Goal: Task Accomplishment & Management: Use online tool/utility

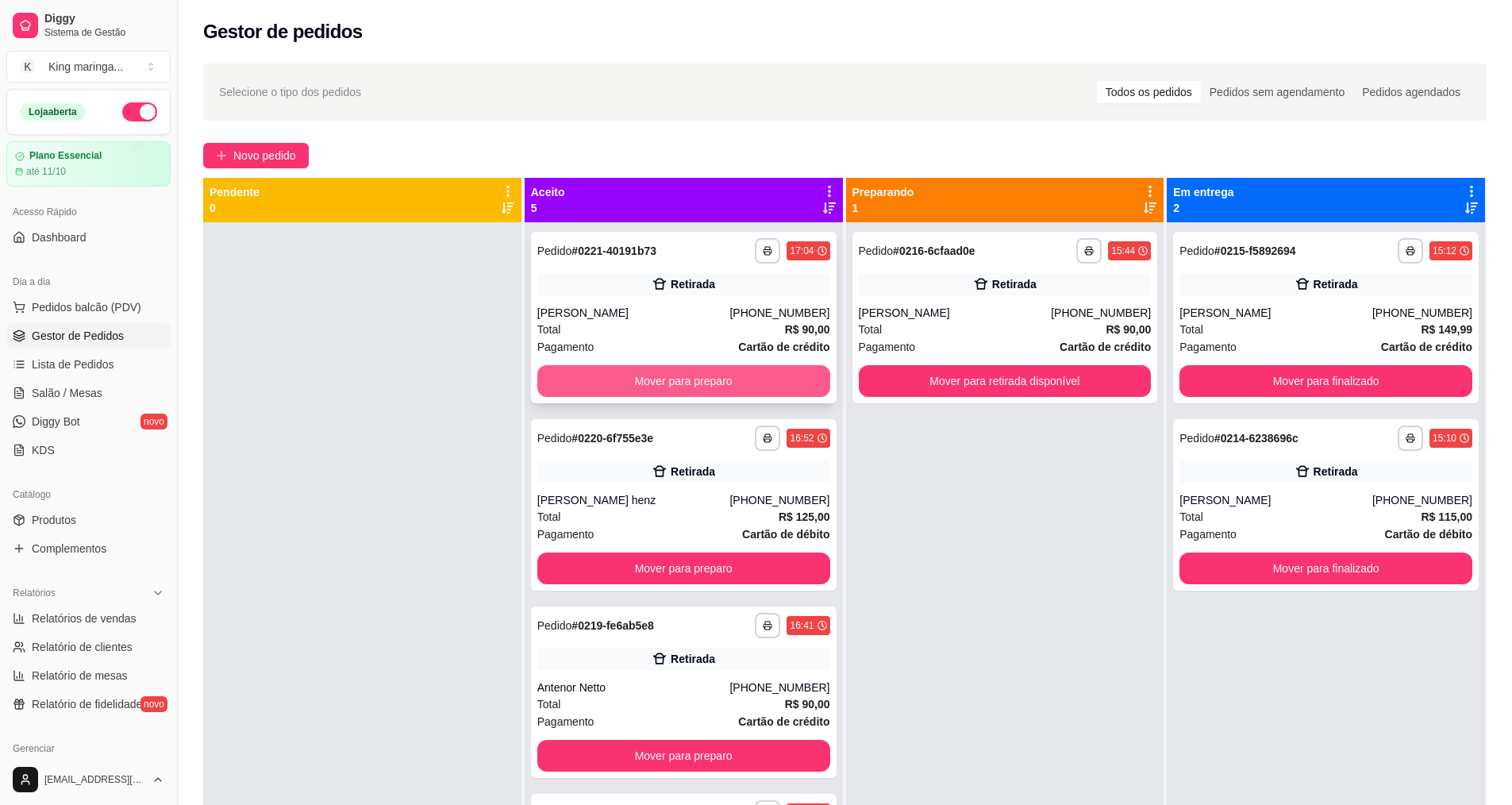
click at [667, 385] on button "Mover para preparo" at bounding box center [683, 381] width 293 height 32
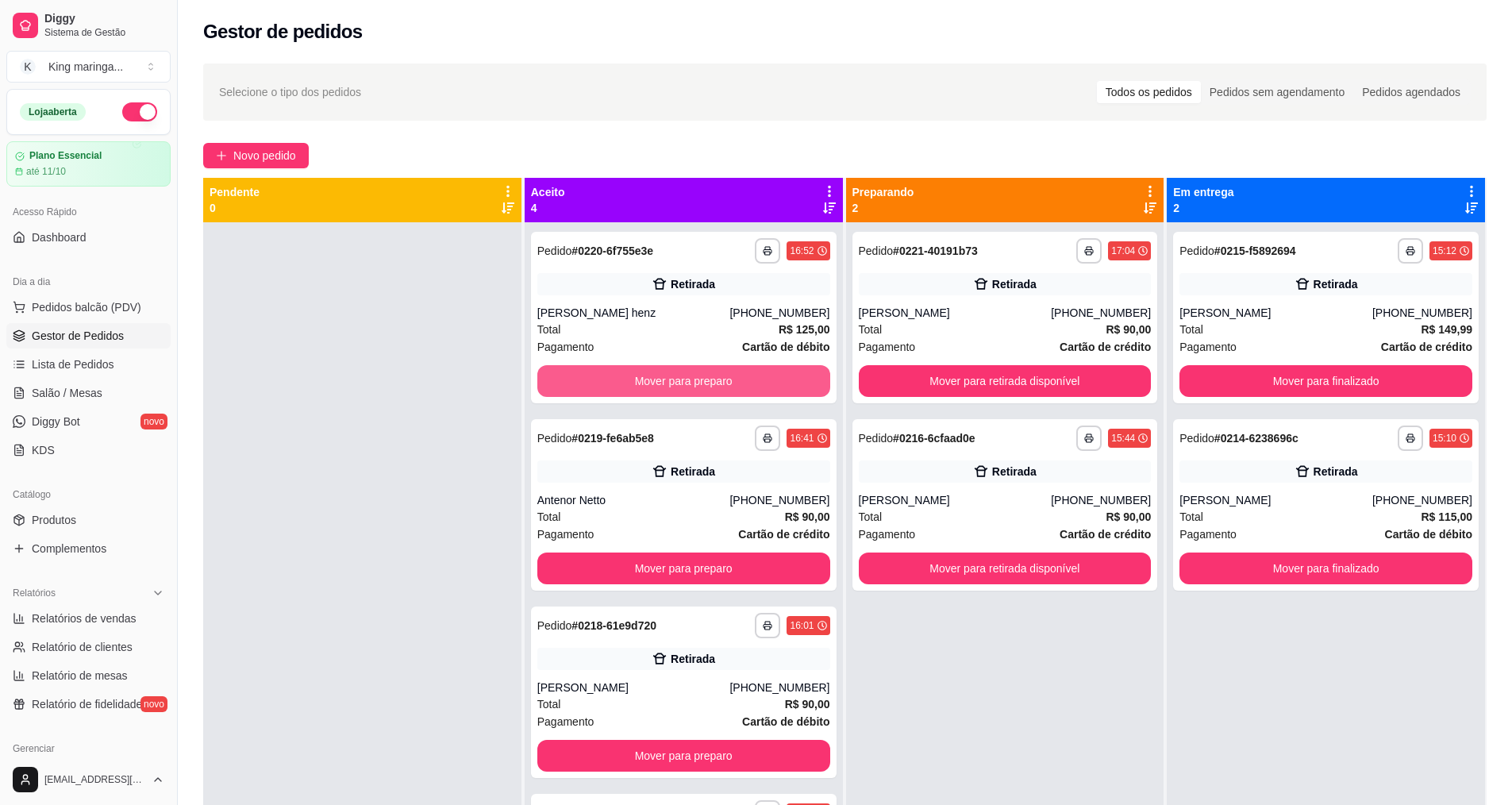
click at [667, 385] on button "Mover para preparo" at bounding box center [683, 381] width 293 height 32
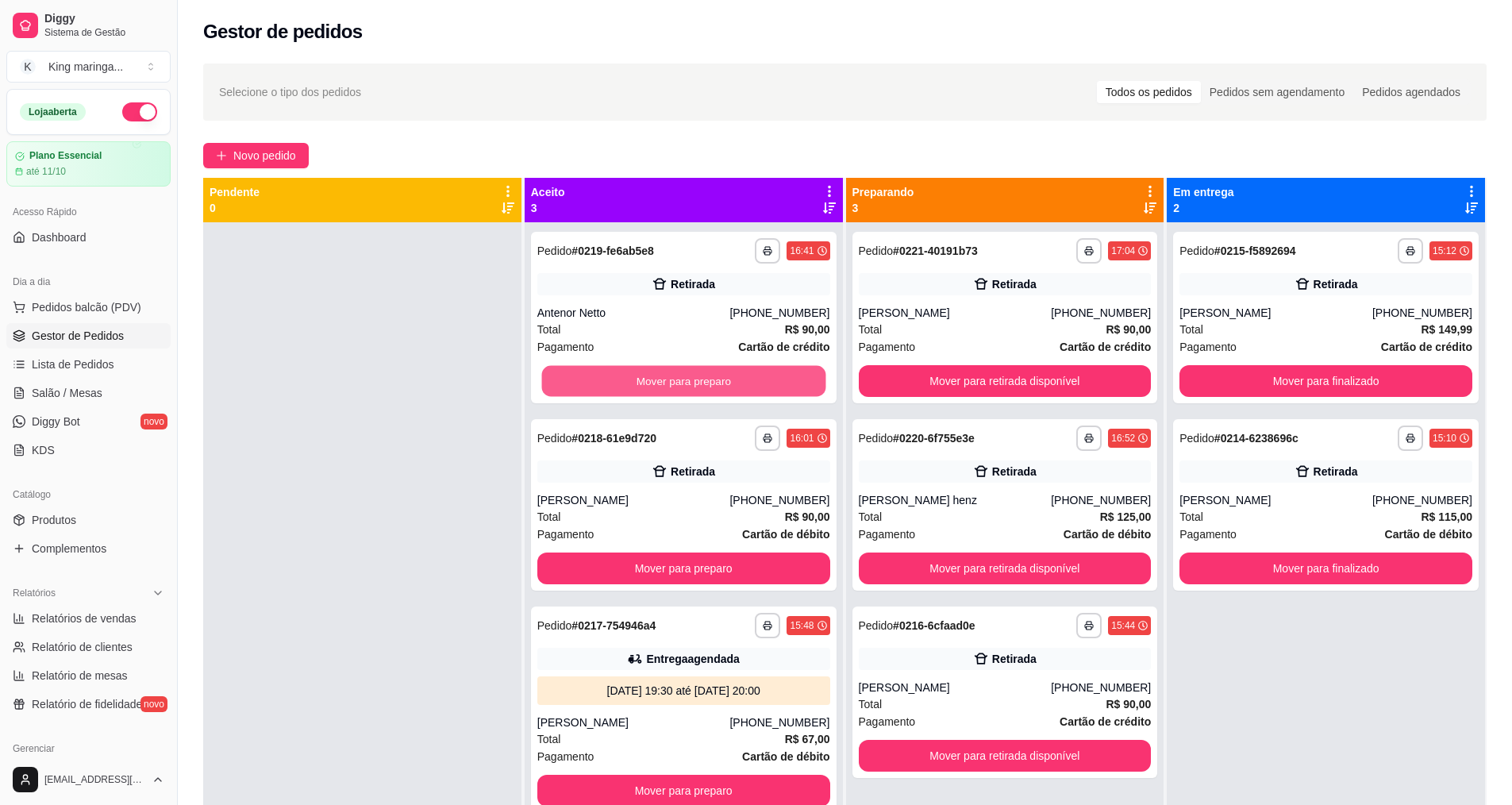
click at [667, 385] on button "Mover para preparo" at bounding box center [683, 381] width 284 height 31
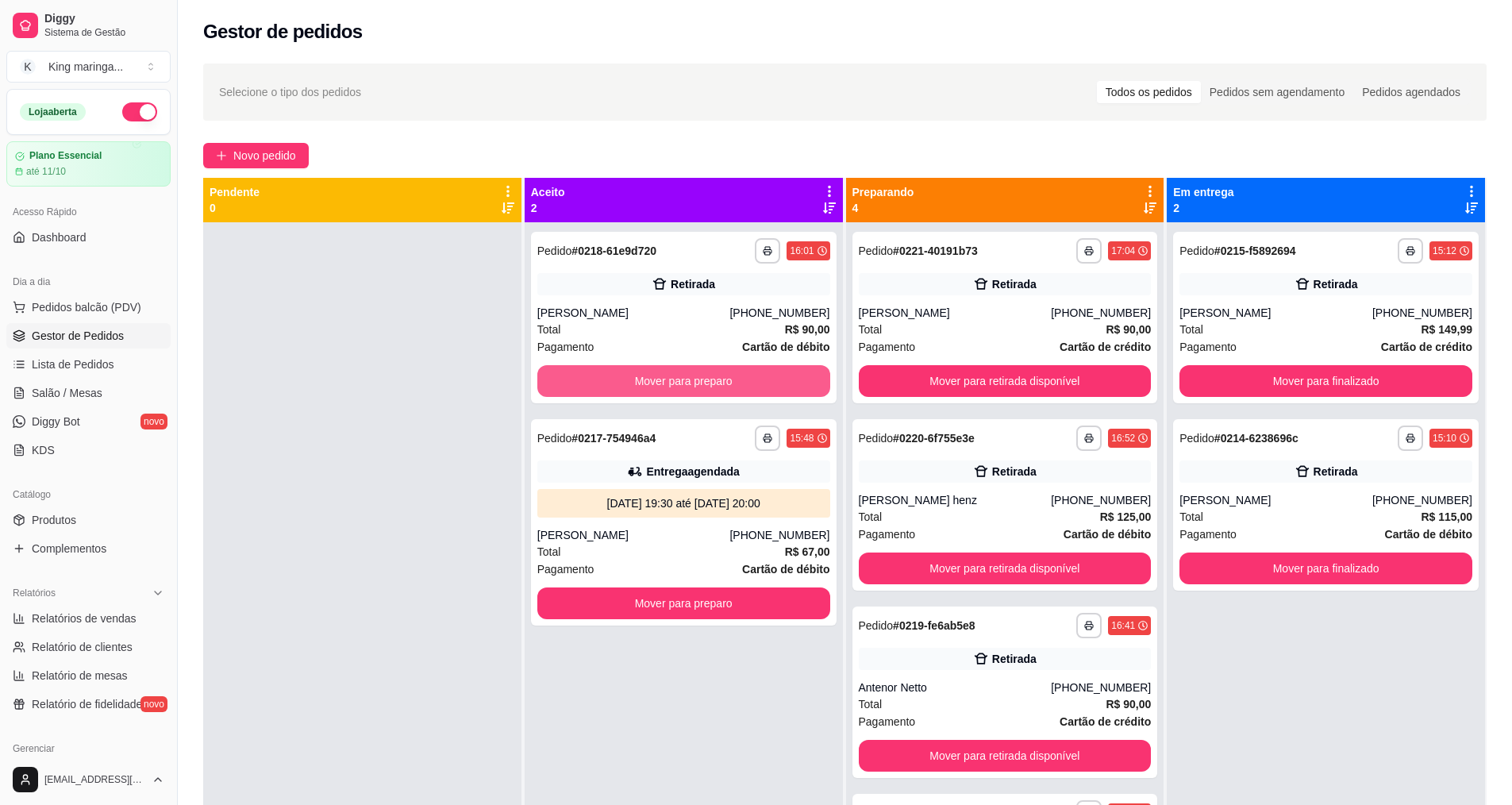
click at [667, 385] on button "Mover para preparo" at bounding box center [683, 381] width 293 height 32
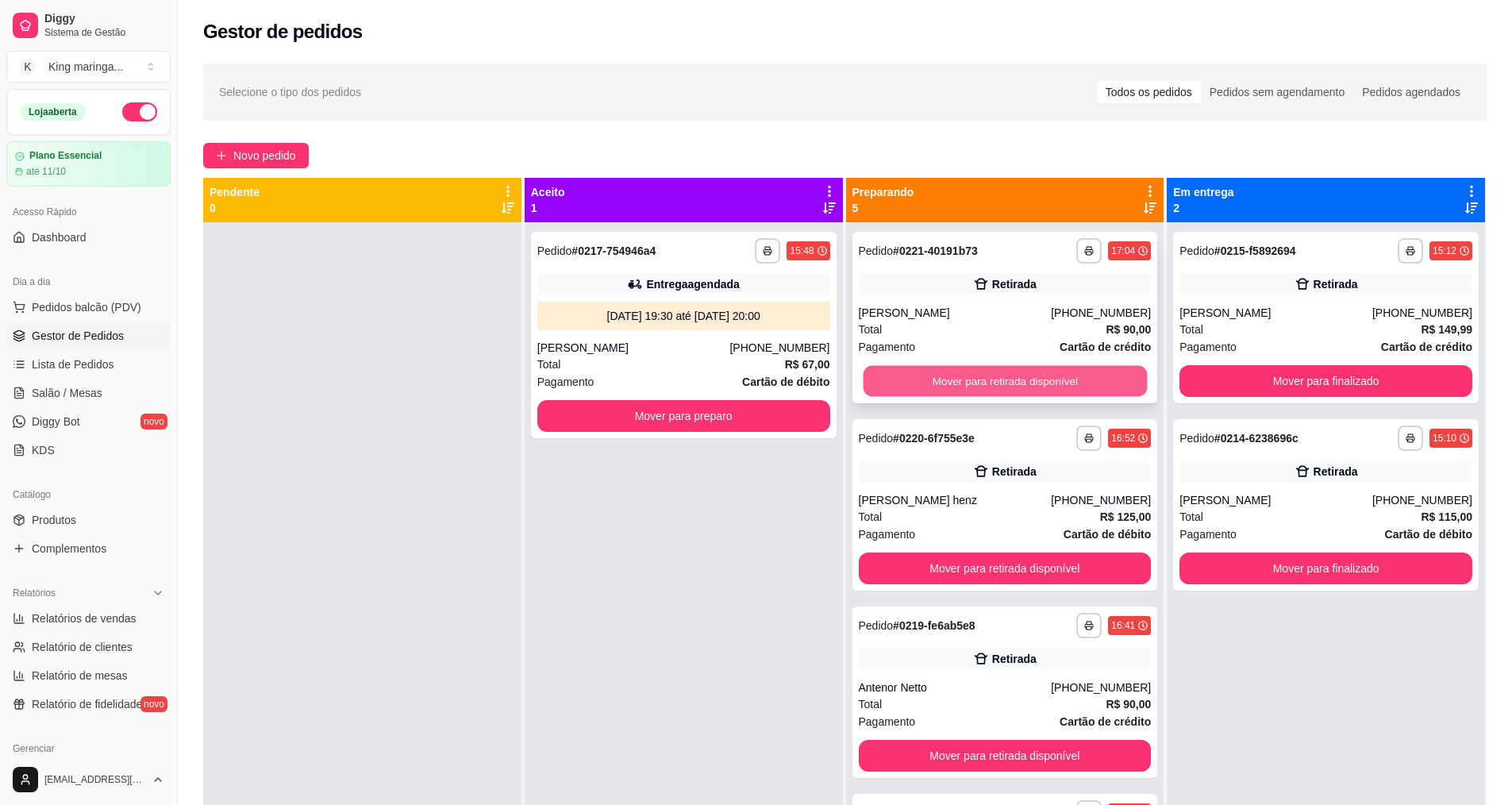
click at [968, 391] on button "Mover para retirada disponível" at bounding box center [1005, 381] width 284 height 31
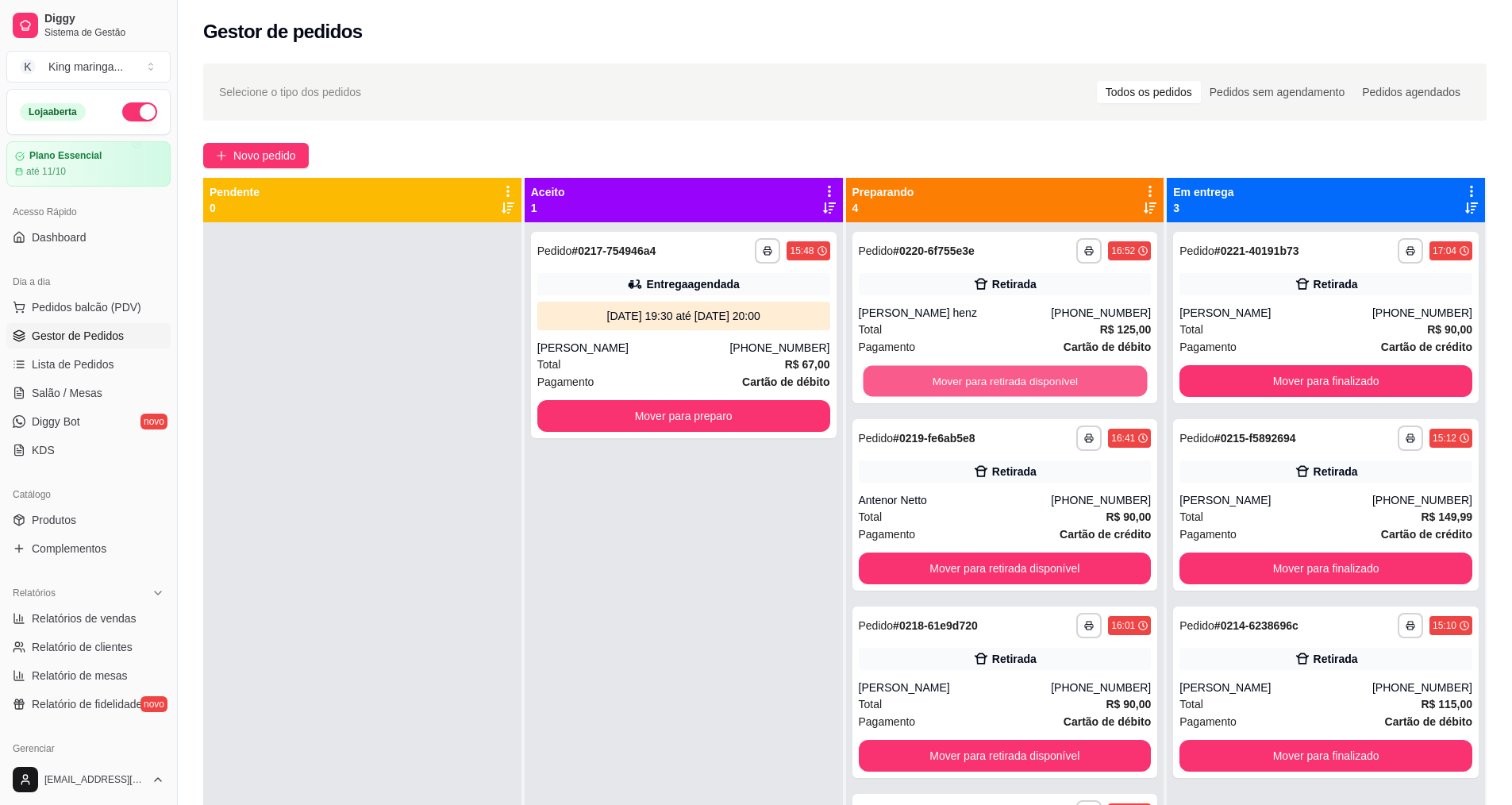
click at [968, 391] on button "Mover para retirada disponível" at bounding box center [1005, 381] width 284 height 31
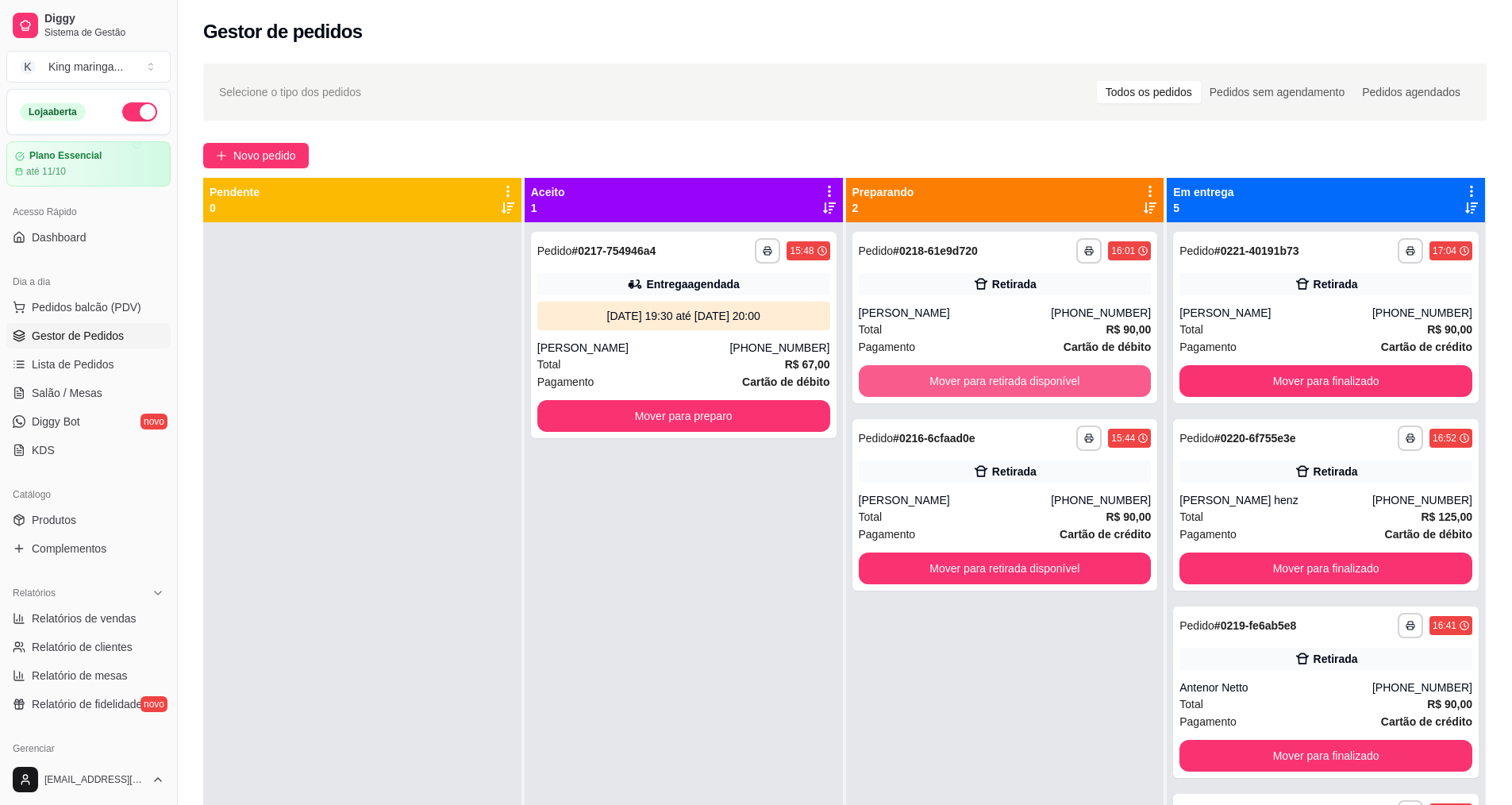
click at [968, 391] on button "Mover para retirada disponível" at bounding box center [1005, 381] width 293 height 32
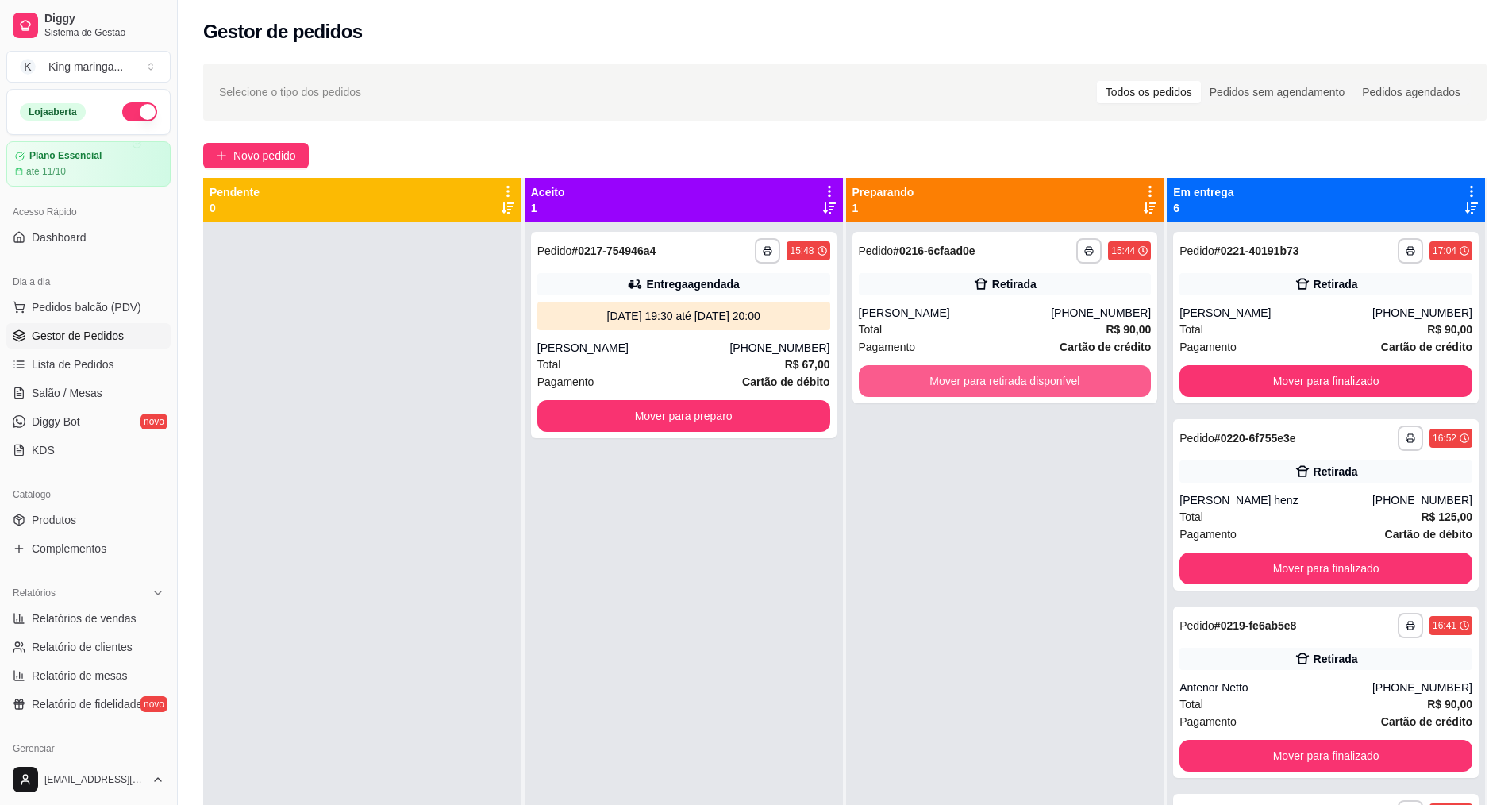
click at [968, 391] on button "Mover para retirada disponível" at bounding box center [1005, 381] width 293 height 32
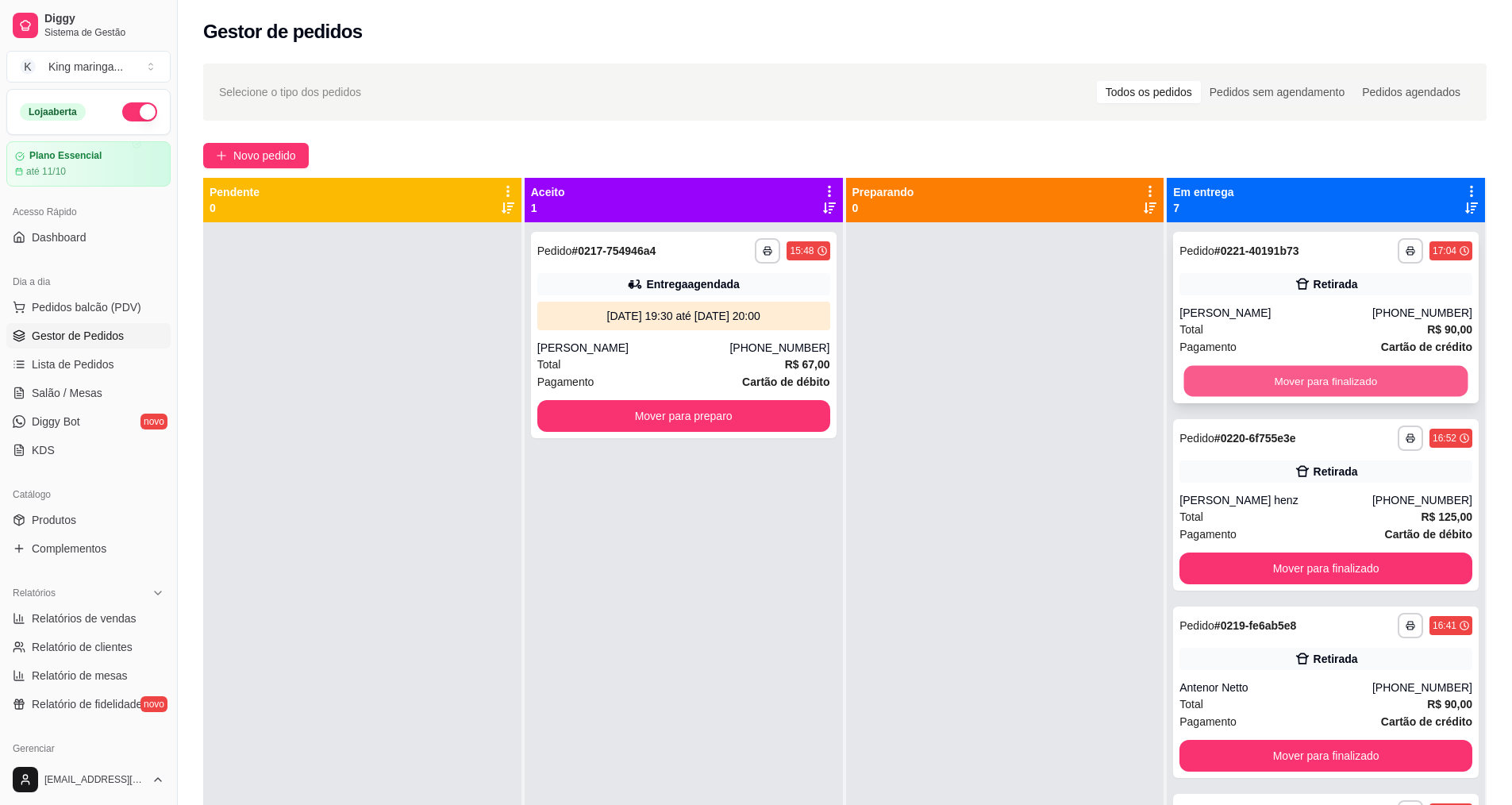
click at [1278, 379] on button "Mover para finalizado" at bounding box center [1326, 381] width 284 height 31
click at [1278, 379] on button "Mover para finalizado" at bounding box center [1326, 381] width 293 height 32
click at [1278, 379] on button "Mover para finalizado" at bounding box center [1326, 381] width 284 height 31
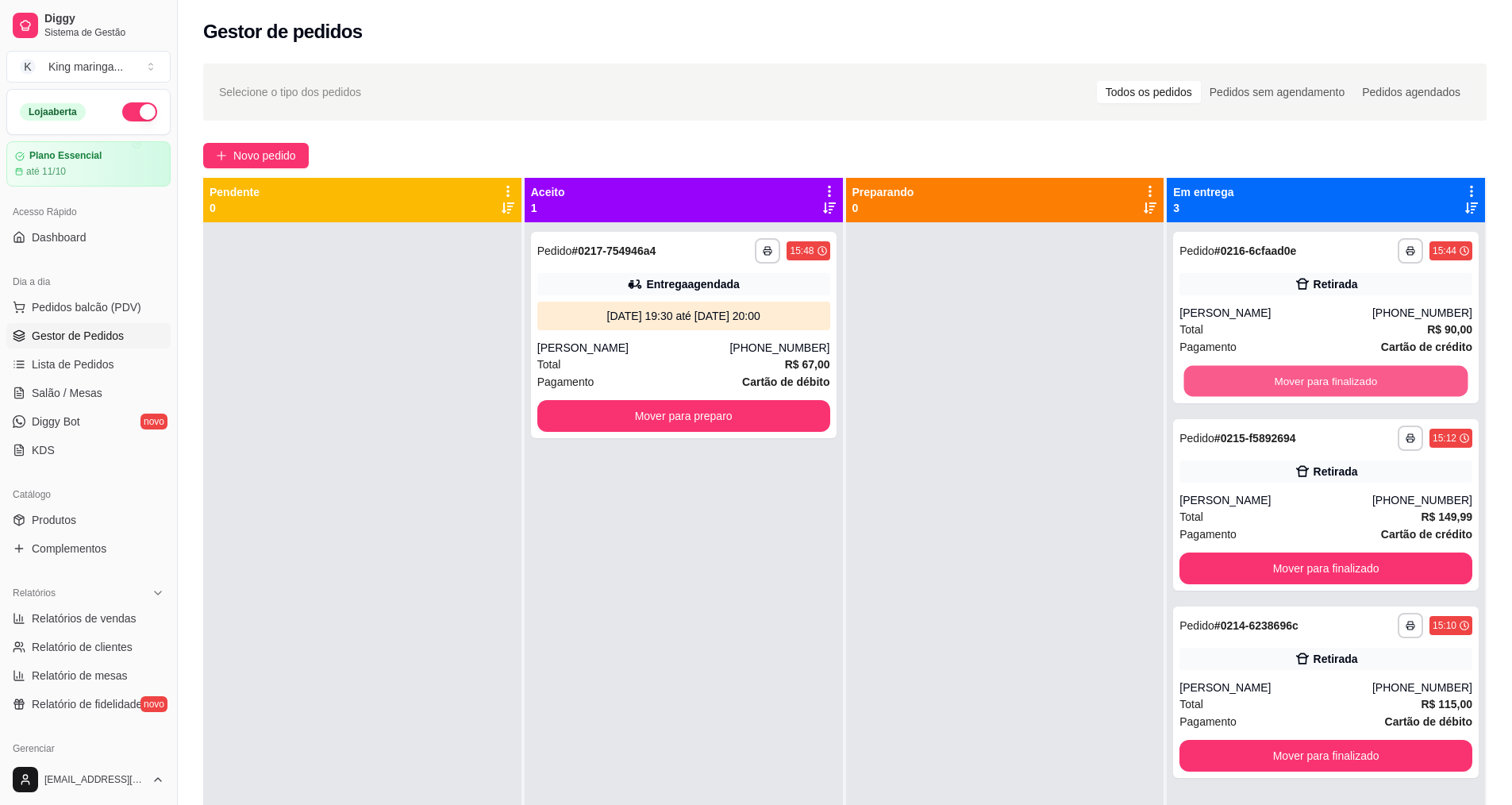
click at [1278, 379] on button "Mover para finalizado" at bounding box center [1326, 381] width 284 height 31
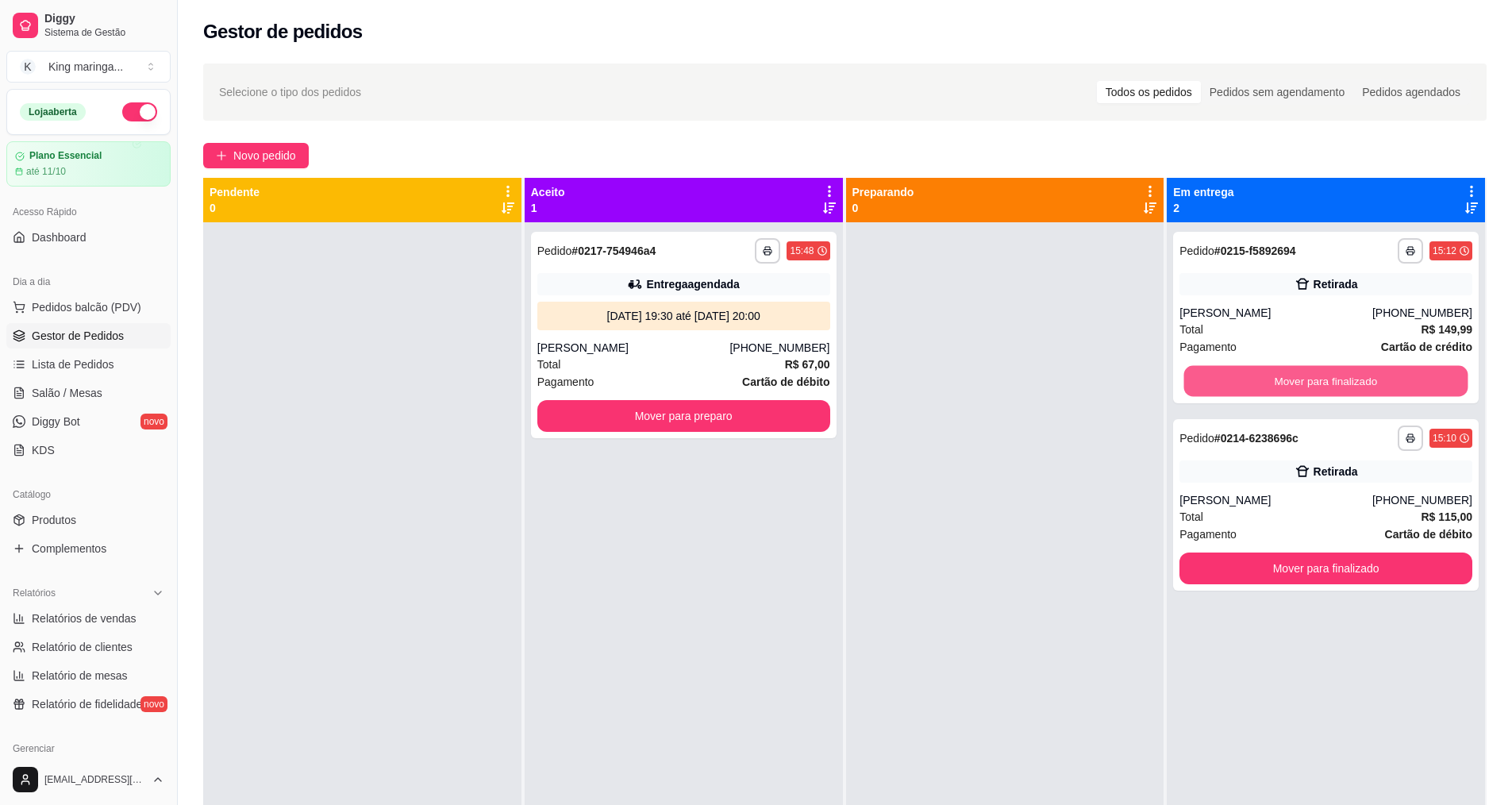
click at [1278, 379] on button "Mover para finalizado" at bounding box center [1326, 381] width 284 height 31
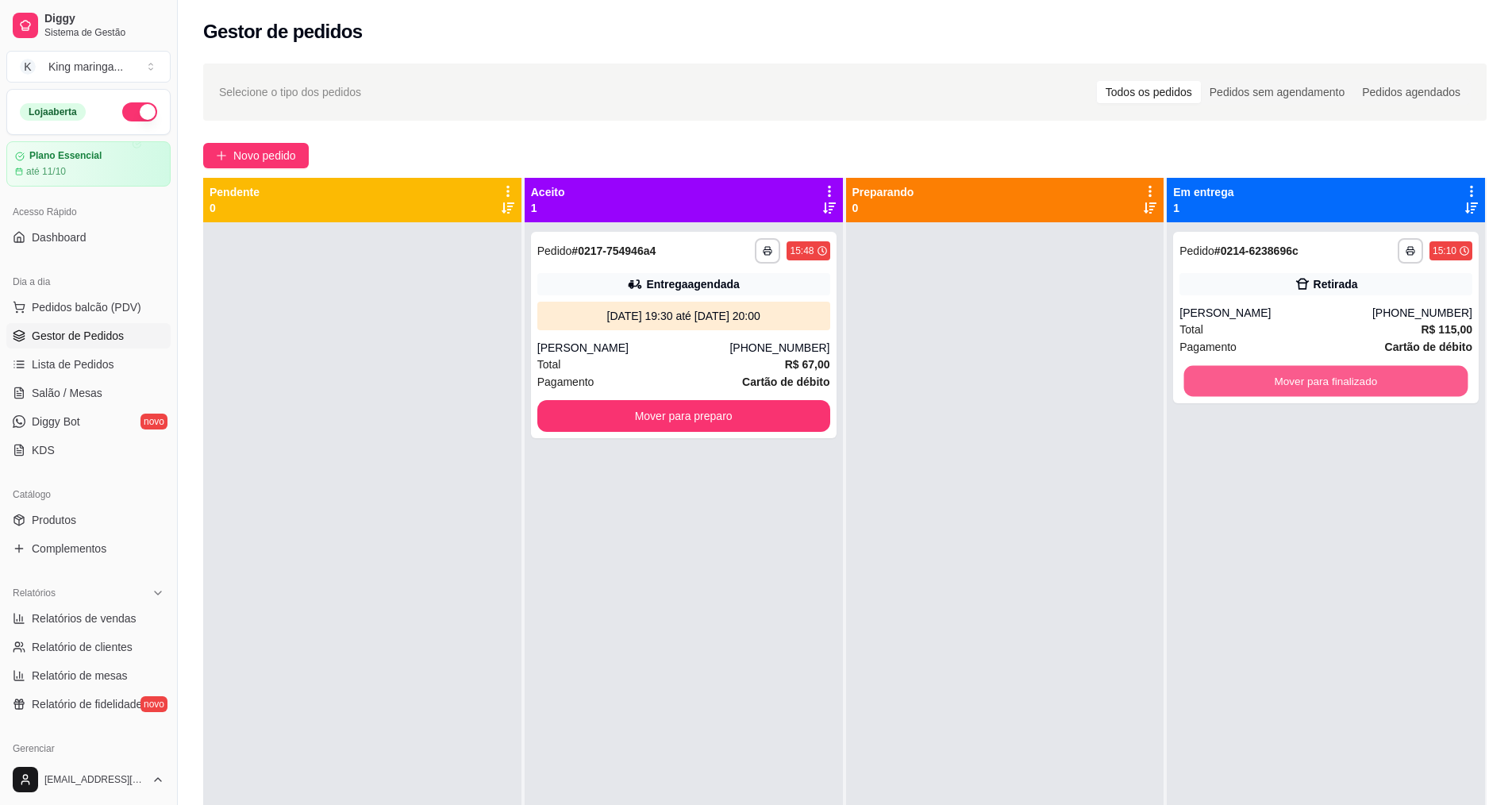
click at [1278, 379] on button "Mover para finalizado" at bounding box center [1326, 381] width 284 height 31
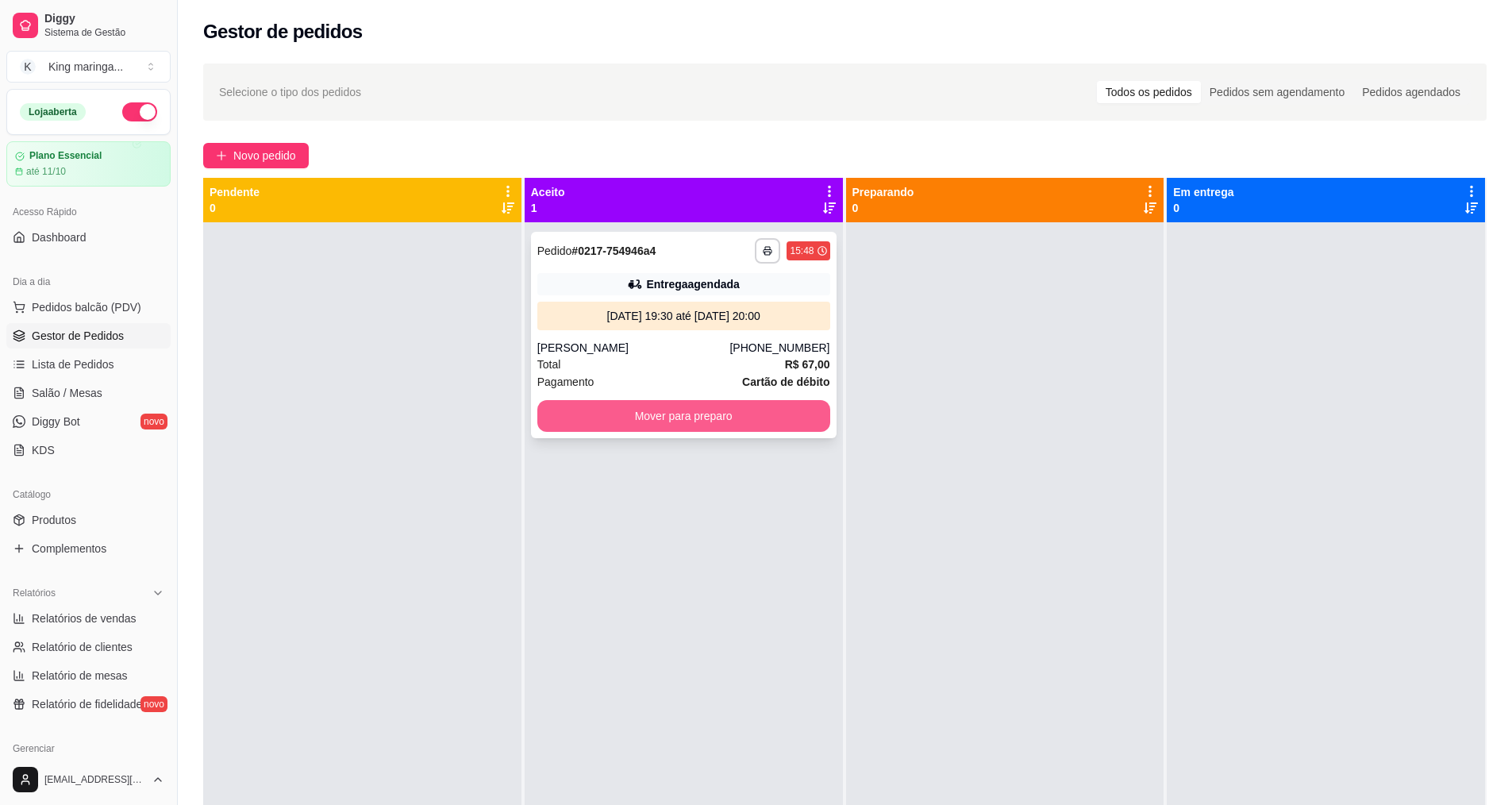
click at [812, 410] on button "Mover para preparo" at bounding box center [683, 416] width 293 height 32
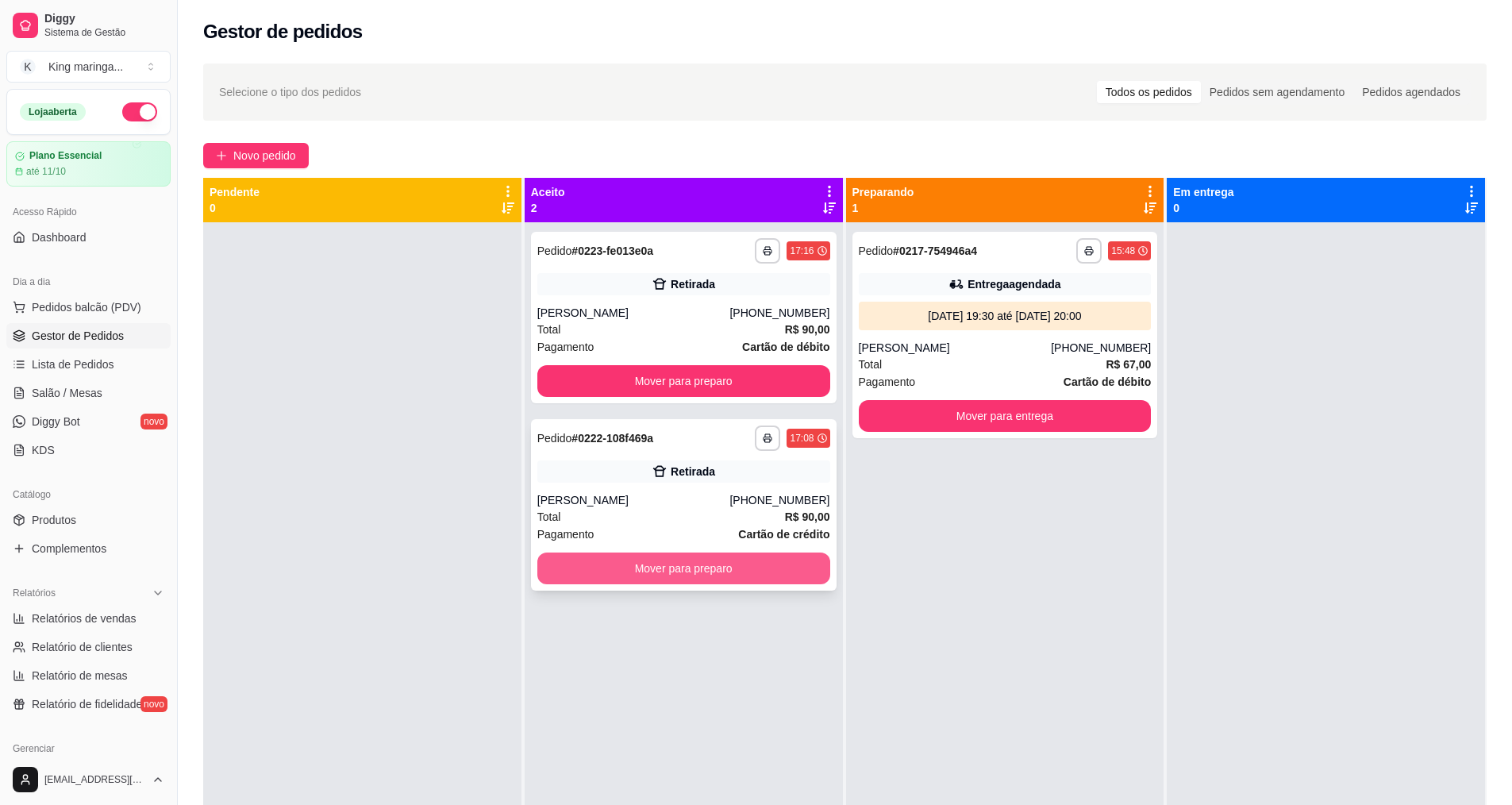
click at [632, 566] on button "Mover para preparo" at bounding box center [683, 569] width 293 height 32
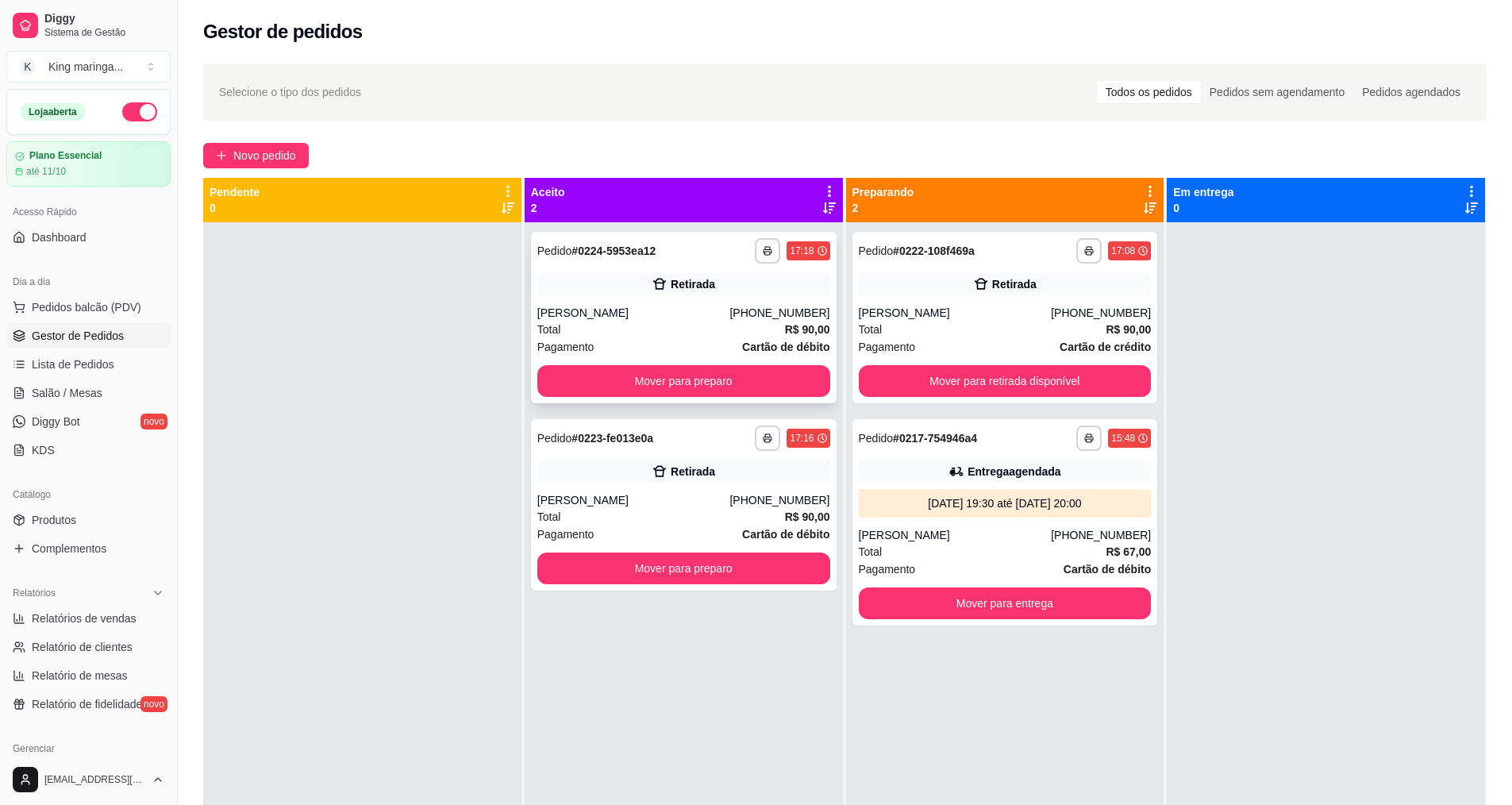
click at [657, 397] on div "**********" at bounding box center [683, 318] width 305 height 172
click at [733, 389] on button "Mover para preparo" at bounding box center [683, 381] width 284 height 31
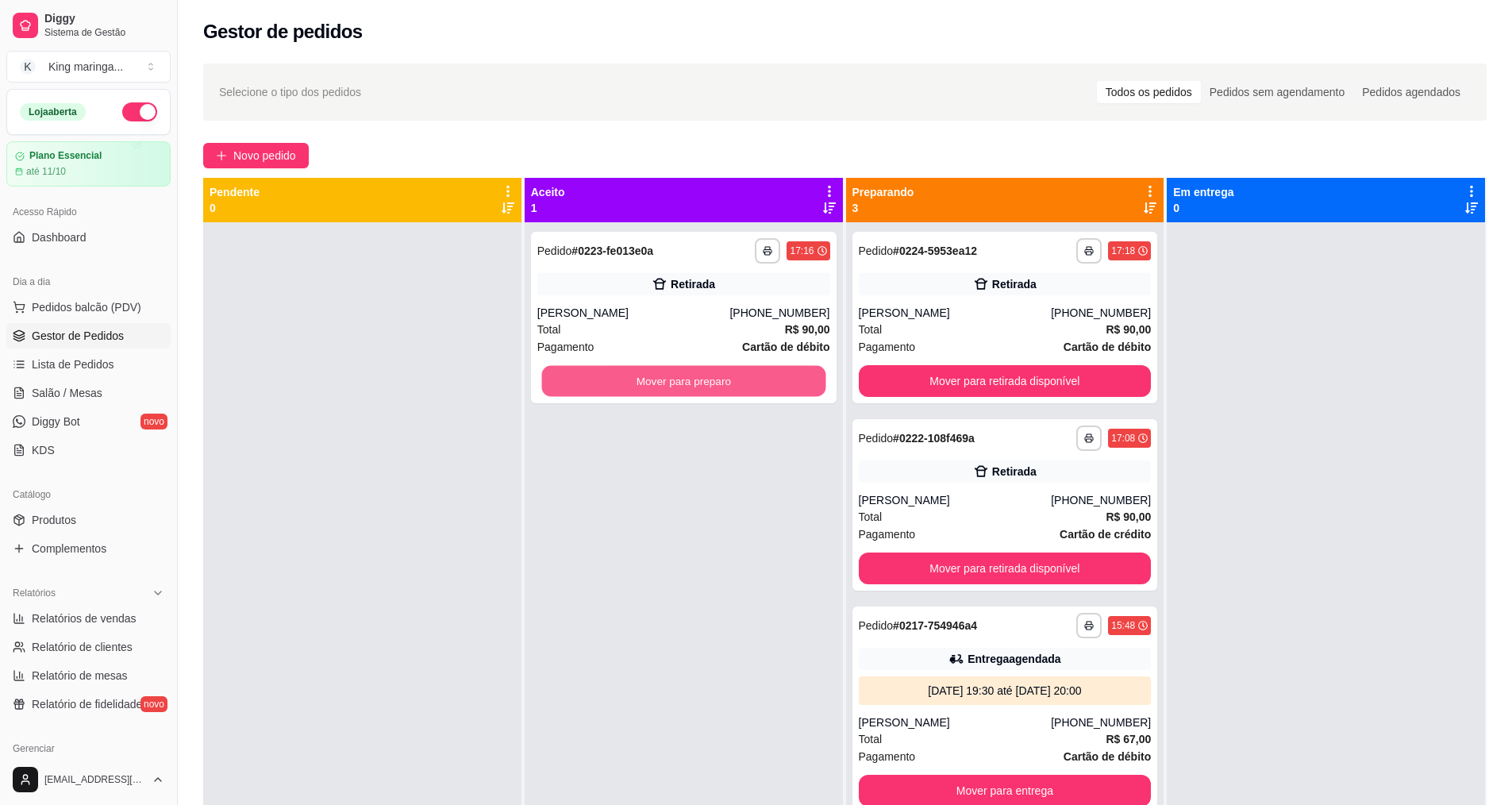
click at [733, 389] on button "Mover para preparo" at bounding box center [683, 381] width 284 height 31
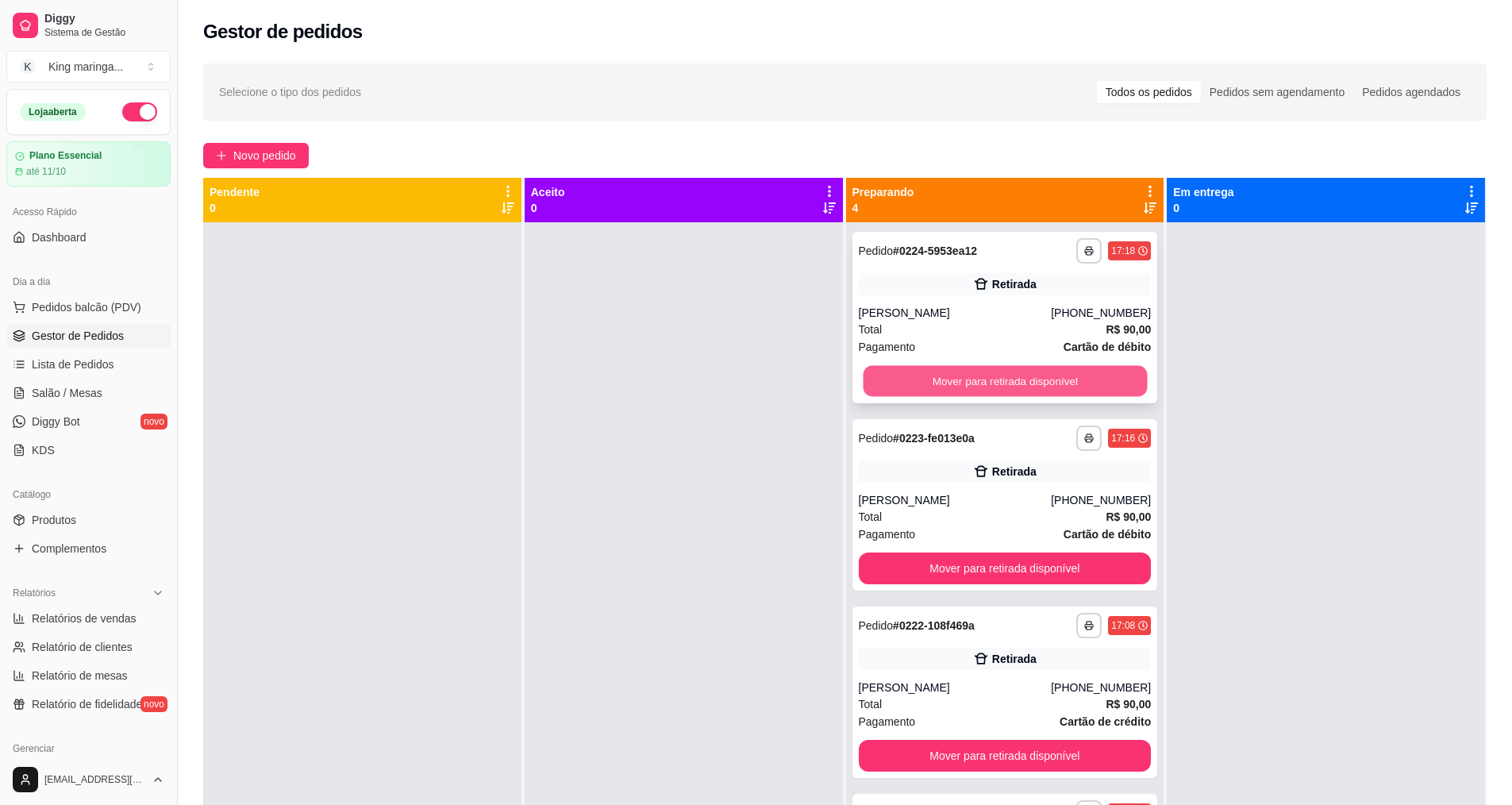
click at [970, 388] on button "Mover para retirada disponível" at bounding box center [1005, 381] width 284 height 31
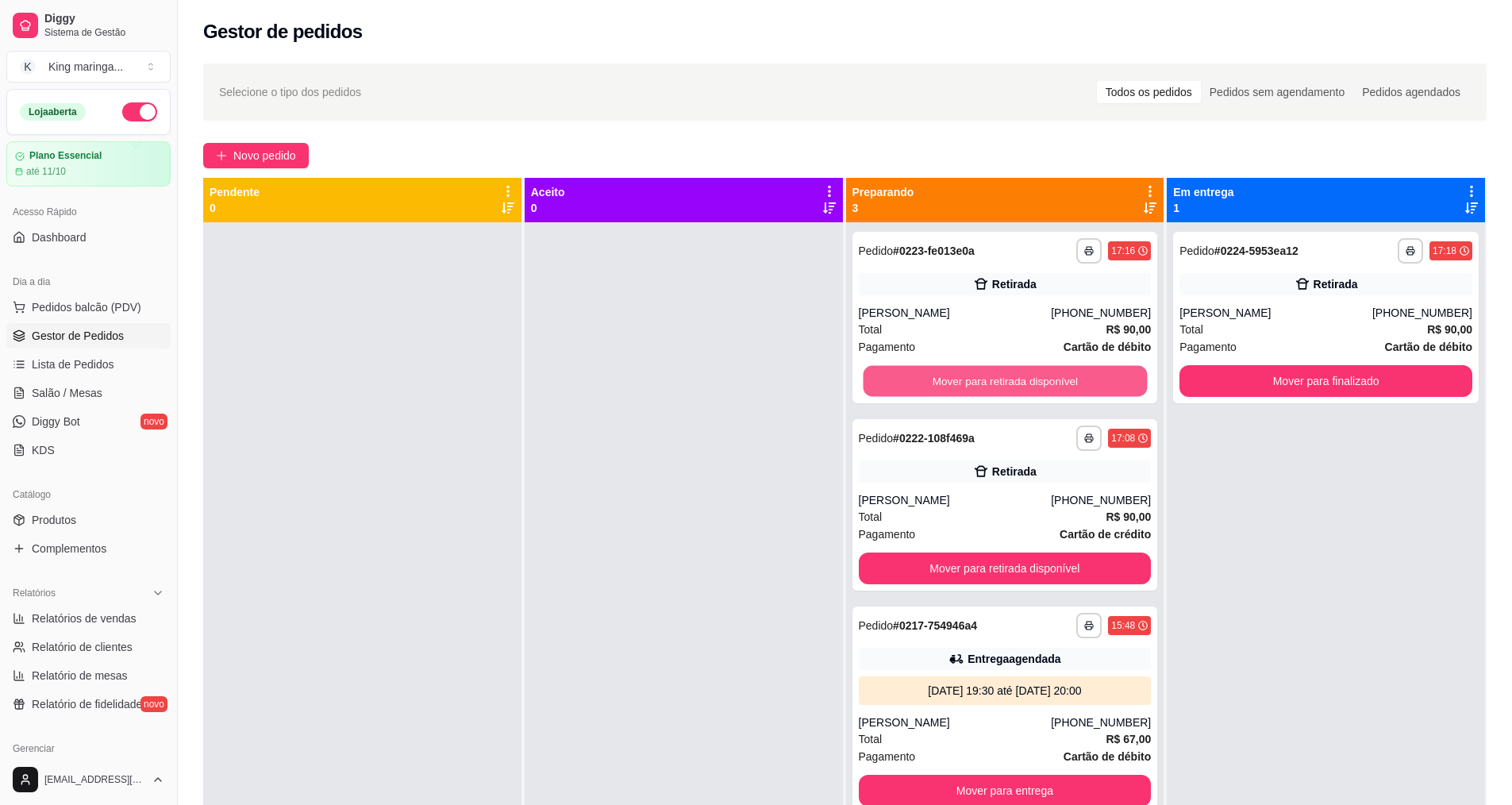
click at [970, 388] on button "Mover para retirada disponível" at bounding box center [1005, 381] width 284 height 31
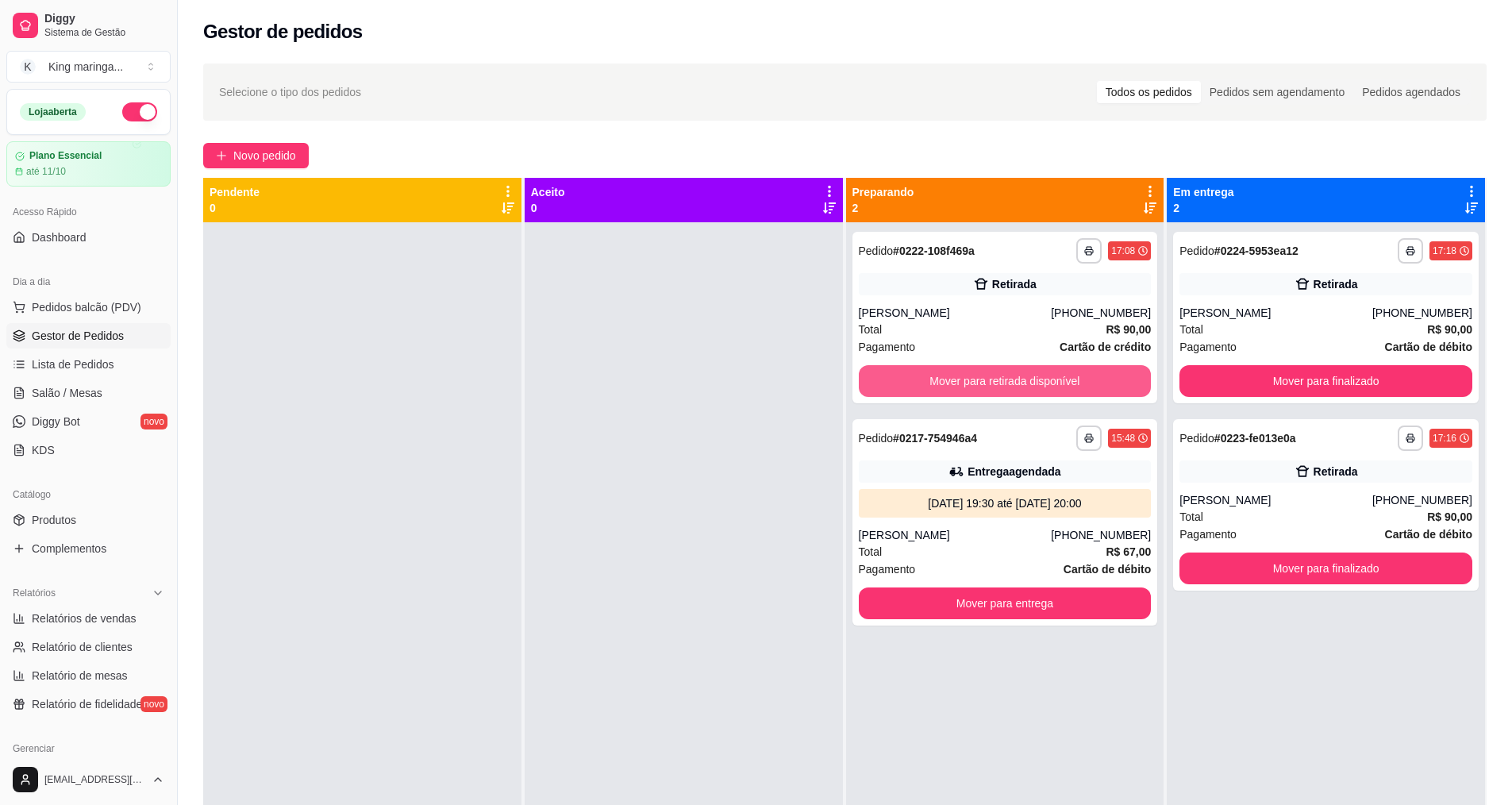
click at [970, 388] on button "Mover para retirada disponível" at bounding box center [1005, 381] width 293 height 32
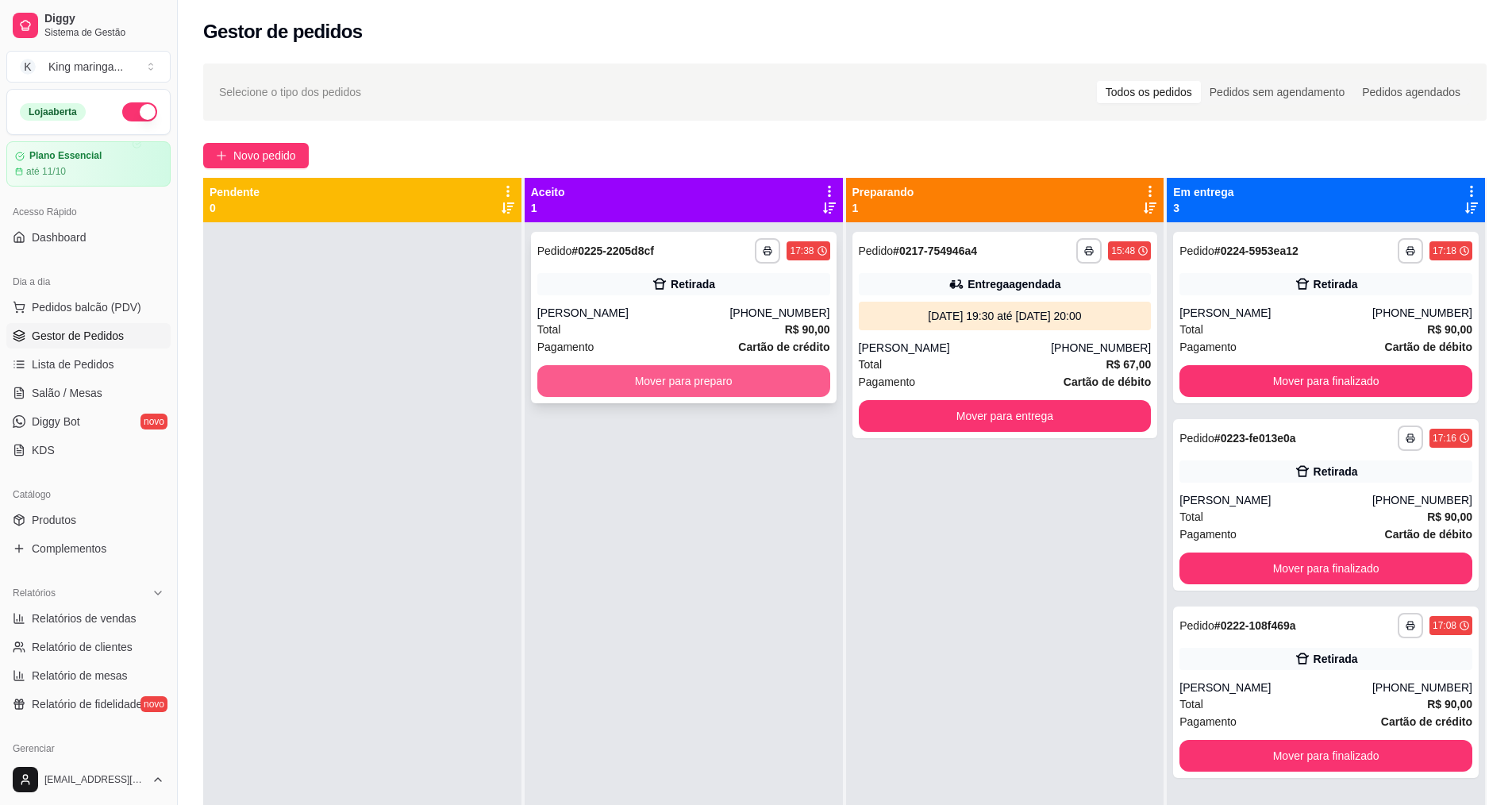
click at [684, 382] on button "Mover para preparo" at bounding box center [683, 381] width 293 height 32
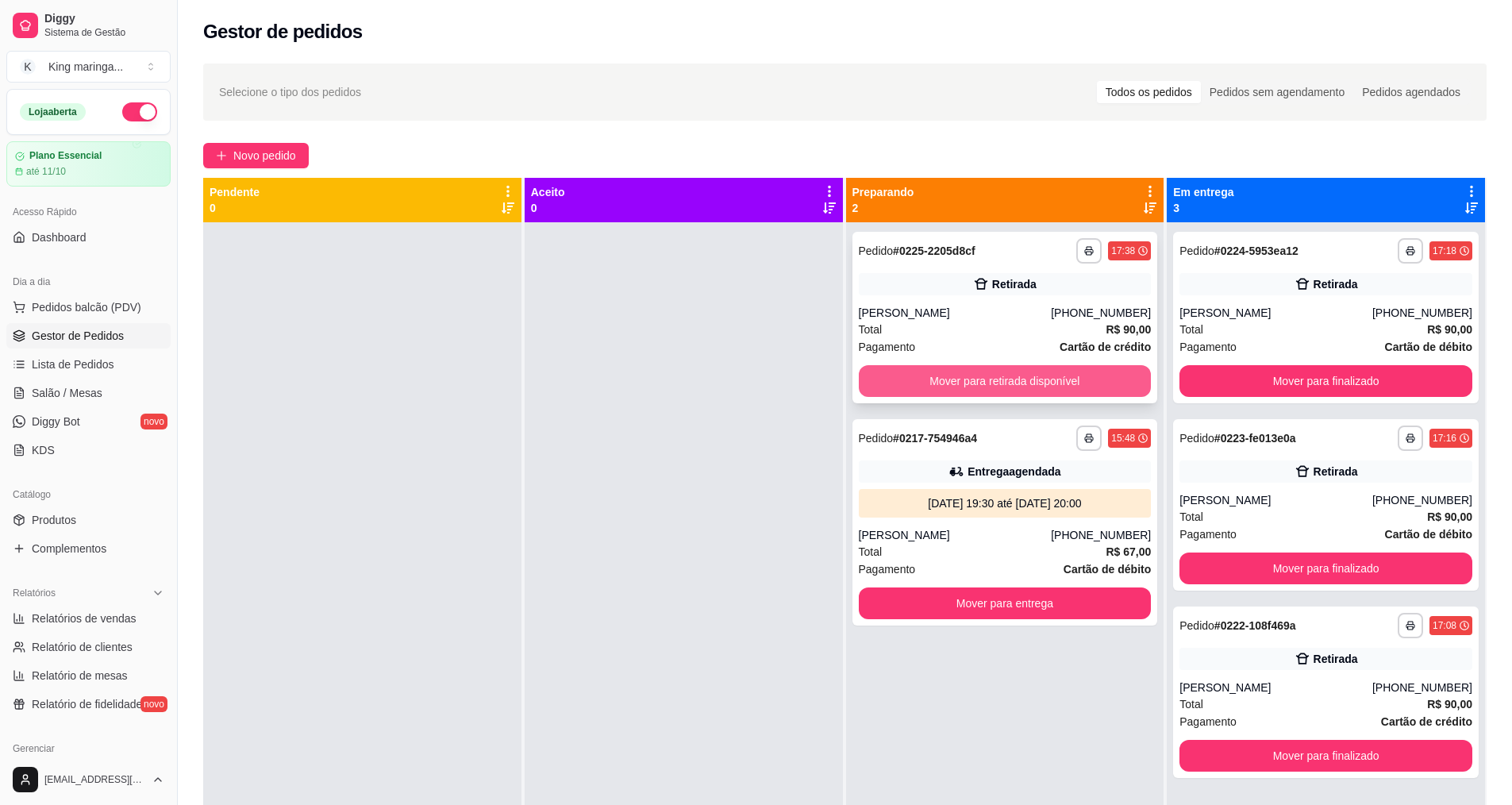
click at [1019, 378] on button "Mover para retirada disponível" at bounding box center [1005, 381] width 293 height 32
